Goal: Task Accomplishment & Management: Manage account settings

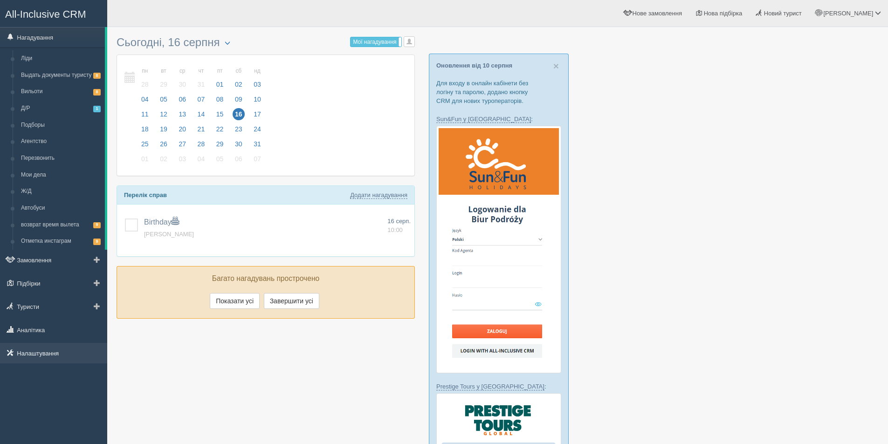
click at [43, 359] on link "Налаштування" at bounding box center [53, 353] width 107 height 21
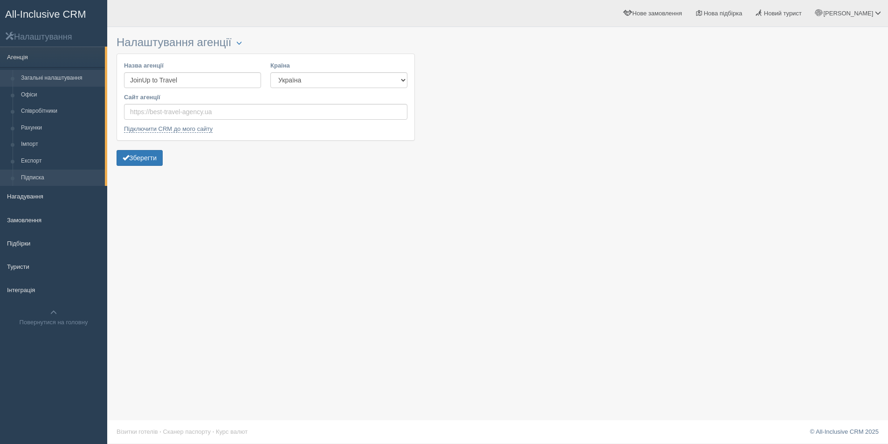
click at [28, 176] on link "Підписка" at bounding box center [61, 178] width 88 height 17
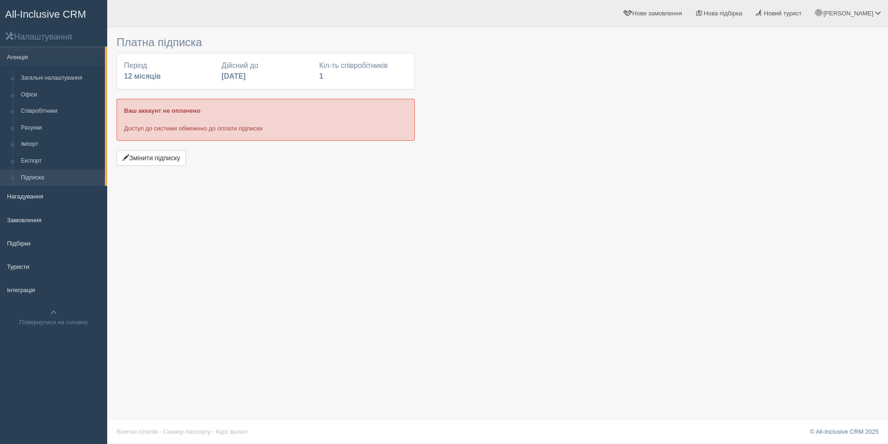
click at [21, 7] on link "All-Inclusive CRM" at bounding box center [53, 13] width 106 height 26
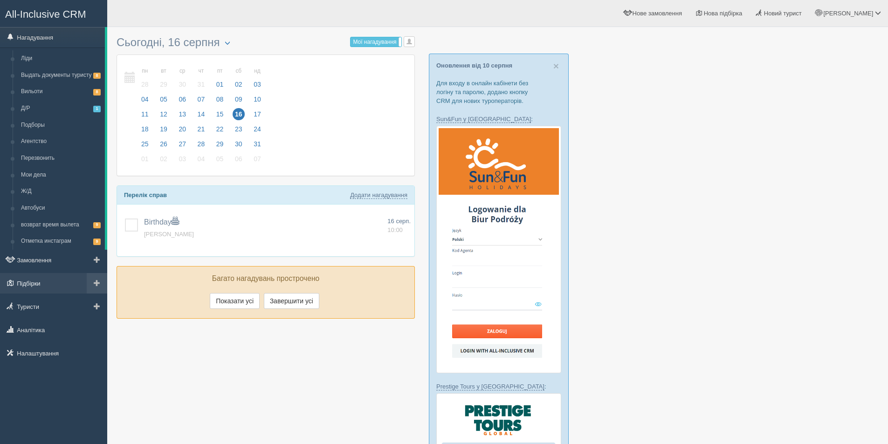
click at [30, 290] on link "Підбірки" at bounding box center [53, 283] width 107 height 21
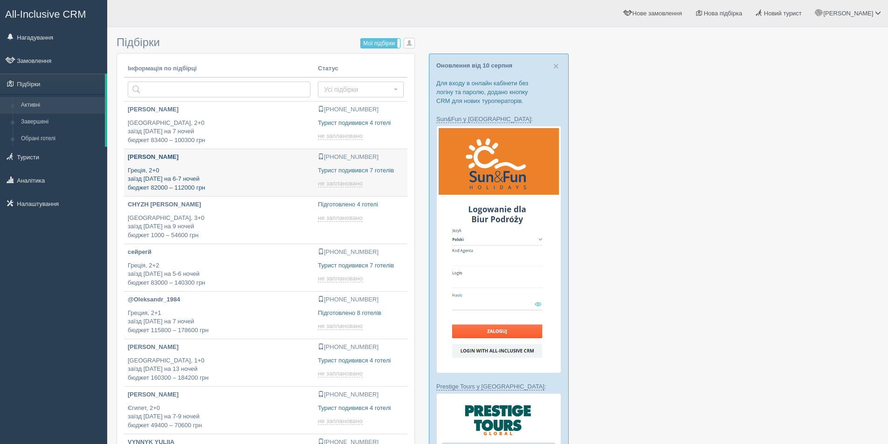
type input "2025-08-16 22:10"
type input "[DATE] 14:25"
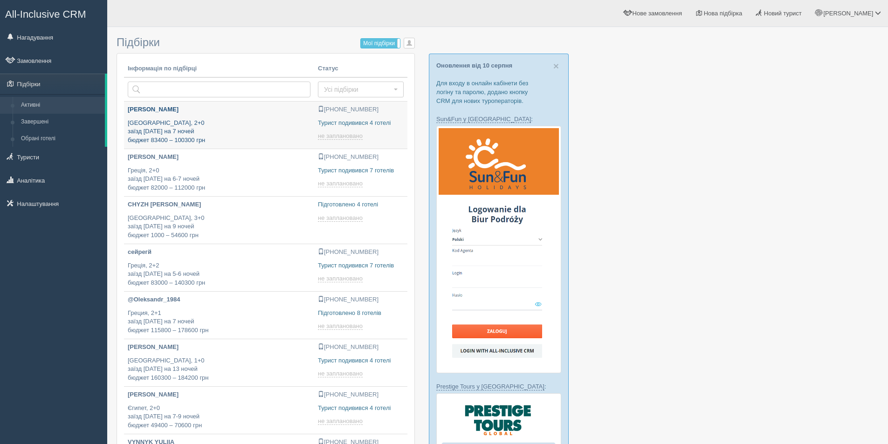
click at [248, 133] on p "Турция, 2+0 заїзд 22 серпня на 7 ночей бюджет 83400 – 100300 грн" at bounding box center [219, 132] width 183 height 26
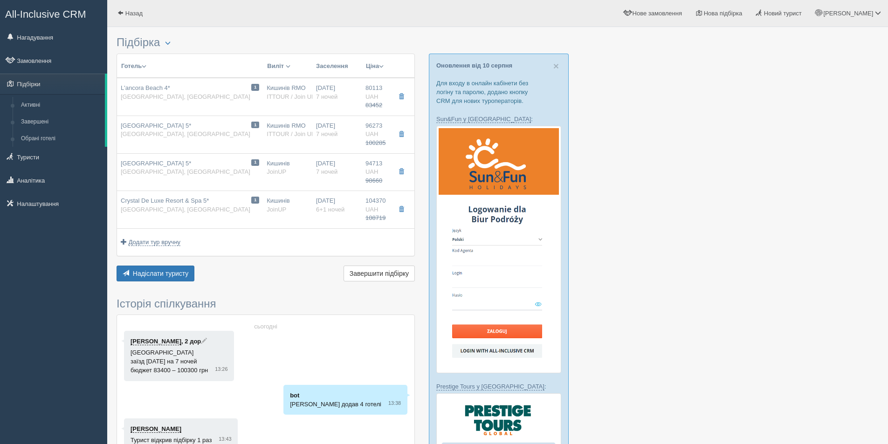
click at [804, 187] on div at bounding box center [498, 450] width 762 height 836
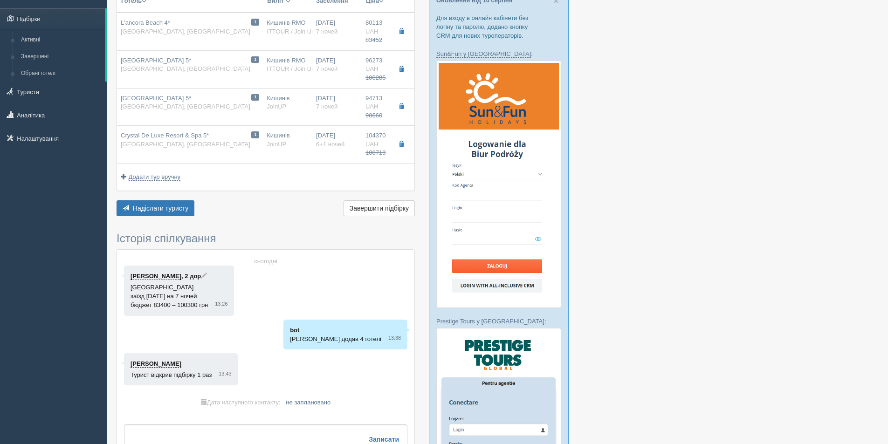
scroll to position [93, 0]
